Goal: Navigation & Orientation: Find specific page/section

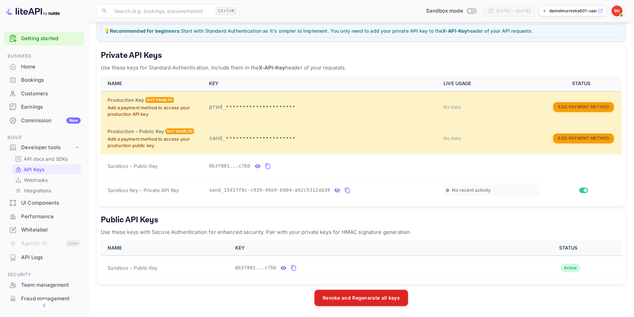
click at [29, 72] on div "Home" at bounding box center [44, 66] width 80 height 13
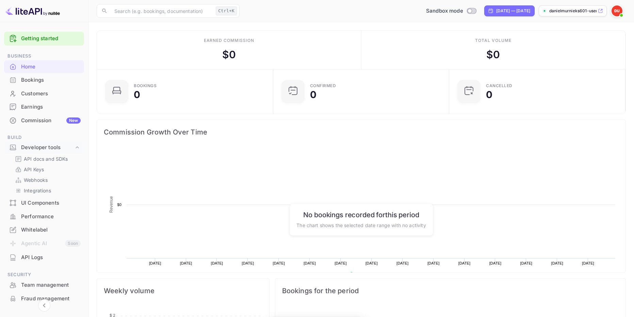
scroll to position [105, 167]
click at [30, 83] on div "Bookings" at bounding box center [51, 80] width 60 height 8
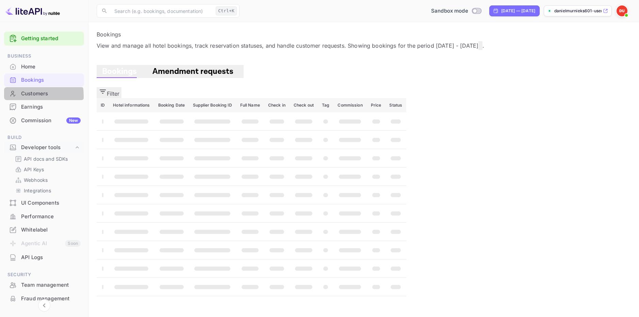
click at [28, 96] on div "Customers" at bounding box center [51, 94] width 60 height 8
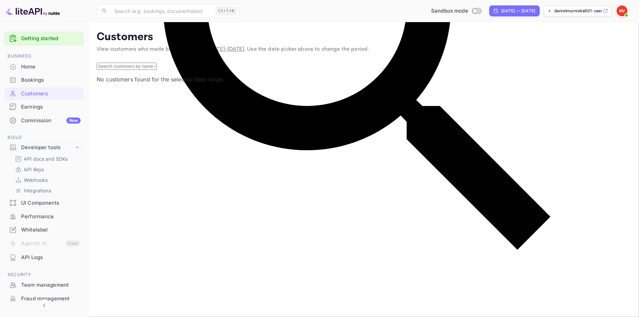
click at [34, 113] on div "Earnings" at bounding box center [44, 106] width 80 height 13
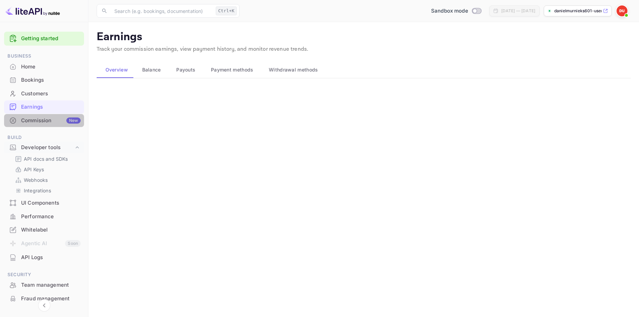
click at [45, 125] on div "Commission New" at bounding box center [44, 120] width 80 height 13
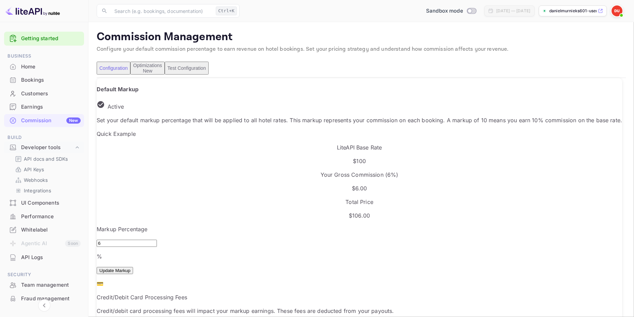
scroll to position [116, 324]
drag, startPoint x: 118, startPoint y: 211, endPoint x: 65, endPoint y: 211, distance: 52.7
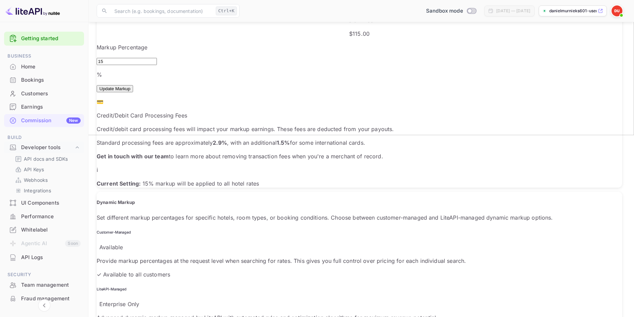
scroll to position [204, 0]
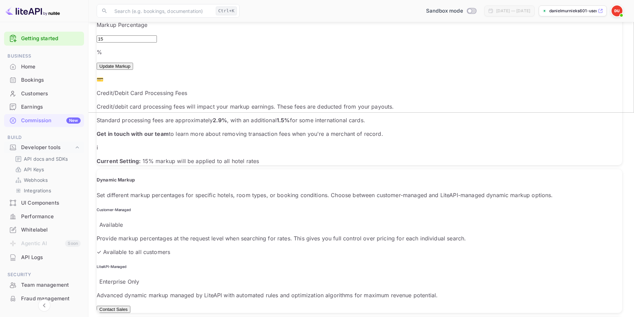
type input "15"
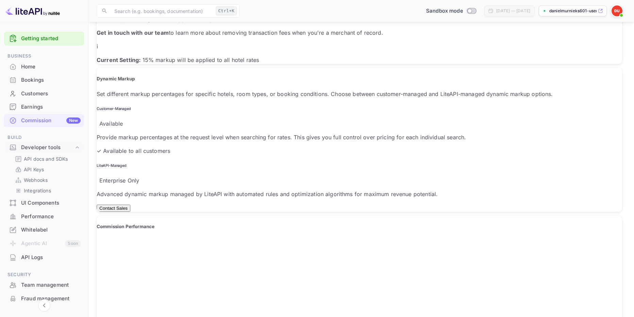
scroll to position [306, 0]
click at [224, 105] on div "Customer-Managed Available Provide markup percentages at the request level when…" at bounding box center [359, 129] width 525 height 48
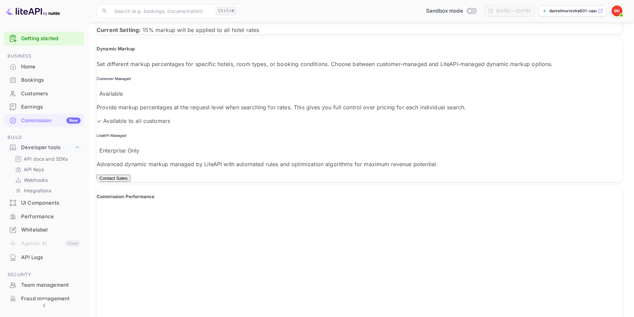
scroll to position [369, 0]
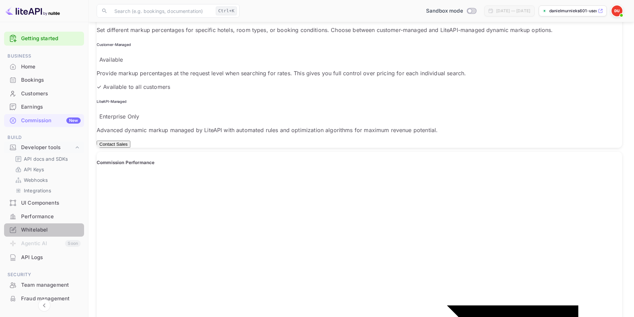
click at [47, 232] on div "Whitelabel" at bounding box center [51, 230] width 60 height 8
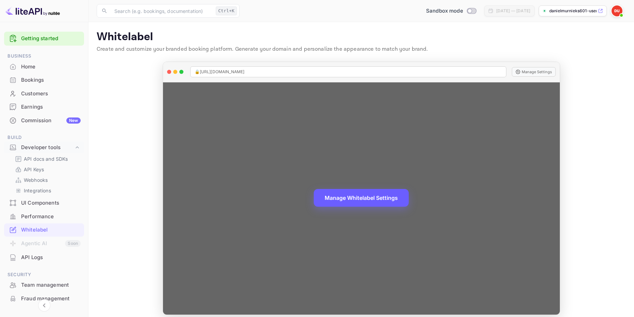
click at [353, 204] on button "Manage Whitelabel Settings" at bounding box center [361, 198] width 95 height 18
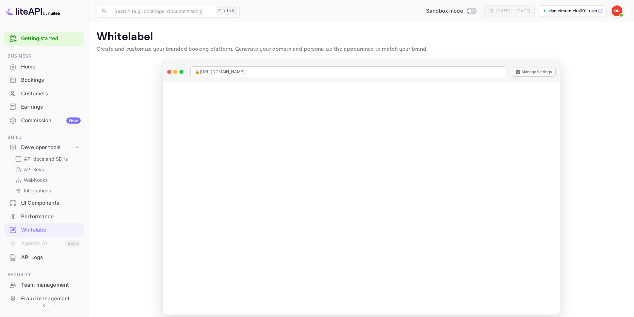
click at [41, 167] on p "API Keys" at bounding box center [34, 169] width 20 height 7
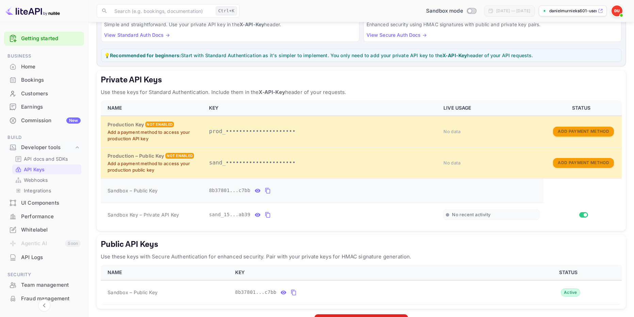
scroll to position [68, 0]
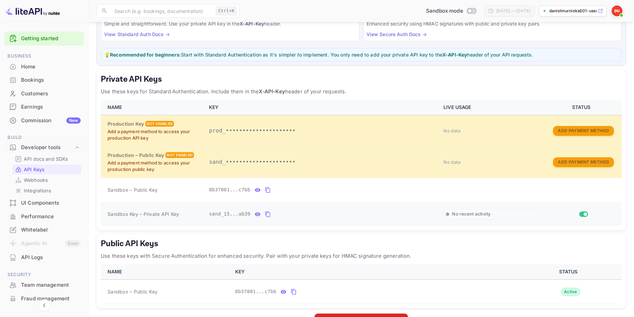
click at [265, 212] on icon "private api keys table" at bounding box center [267, 214] width 5 height 6
